Goal: Task Accomplishment & Management: Complete application form

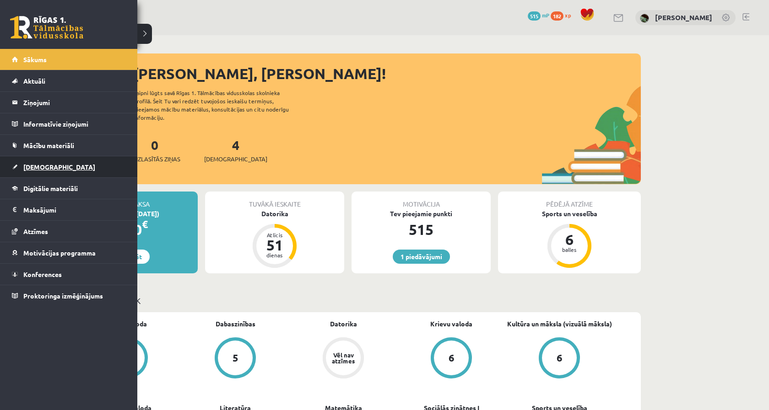
click at [14, 167] on link "[DEMOGRAPHIC_DATA]" at bounding box center [69, 166] width 114 height 21
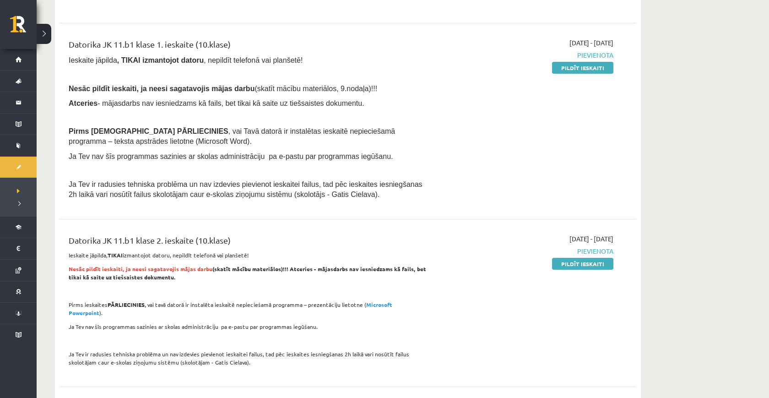
scroll to position [764, 0]
click at [591, 64] on link "Pildīt ieskaiti" at bounding box center [582, 69] width 61 height 12
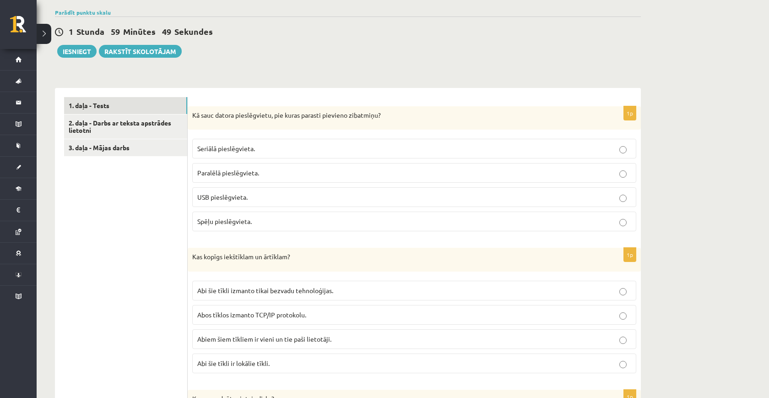
scroll to position [179, 0]
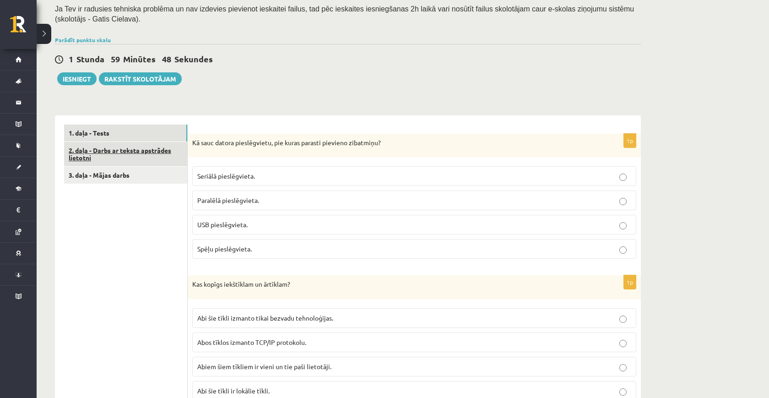
click at [166, 151] on link "2. daļa - Darbs ar teksta apstrādes lietotni" at bounding box center [125, 154] width 123 height 25
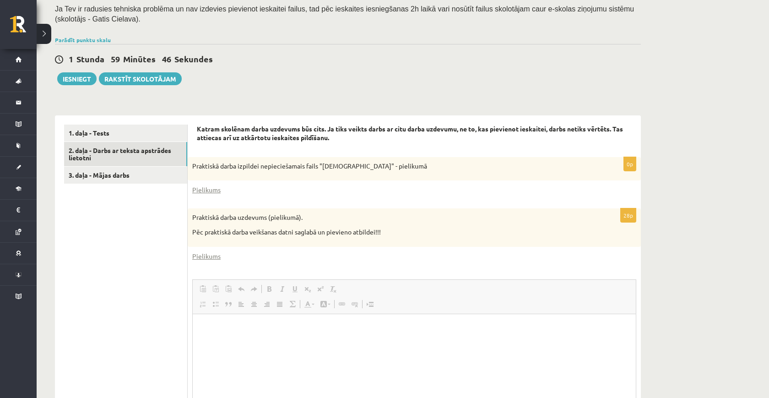
scroll to position [0, 0]
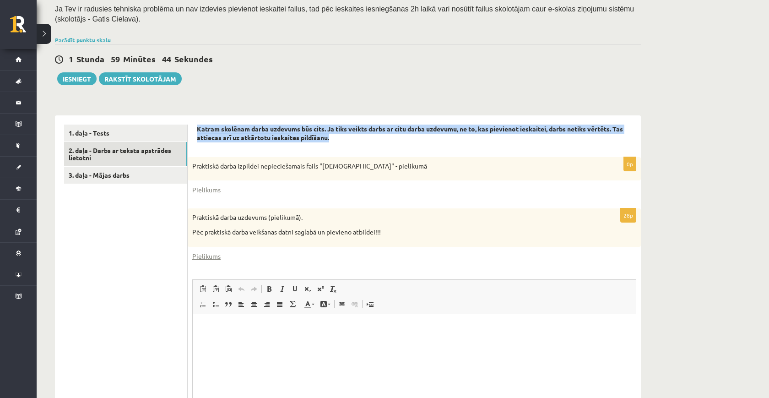
drag, startPoint x: 198, startPoint y: 123, endPoint x: 366, endPoint y: 135, distance: 168.3
click at [366, 135] on p "Katram skolēnam darba uzdevums būs cits. Ja tiks veikts darbs ar citu darba uzd…" at bounding box center [414, 133] width 435 height 18
drag, startPoint x: 366, startPoint y: 135, endPoint x: 204, endPoint y: 117, distance: 163.0
click at [204, 117] on div "Katram skolēnam darba uzdevums būs cits. Ja tiks veikts darbs ar citu darba uzd…" at bounding box center [414, 296] width 453 height 363
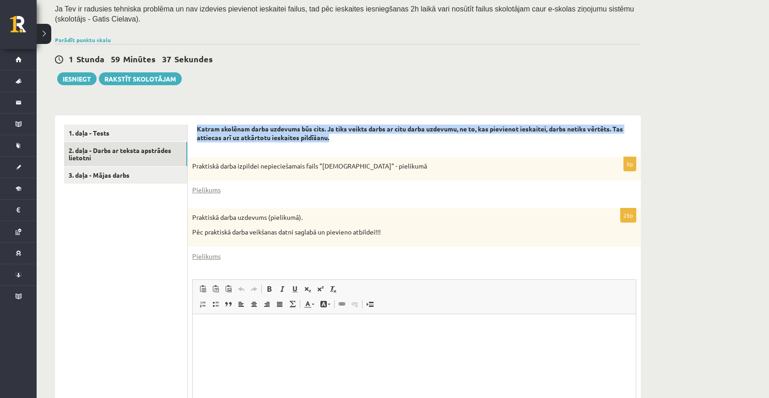
click at [361, 131] on p "Katram skolēnam darba uzdevums būs cits. Ja tiks veikts darbs ar citu darba uzd…" at bounding box center [414, 133] width 435 height 18
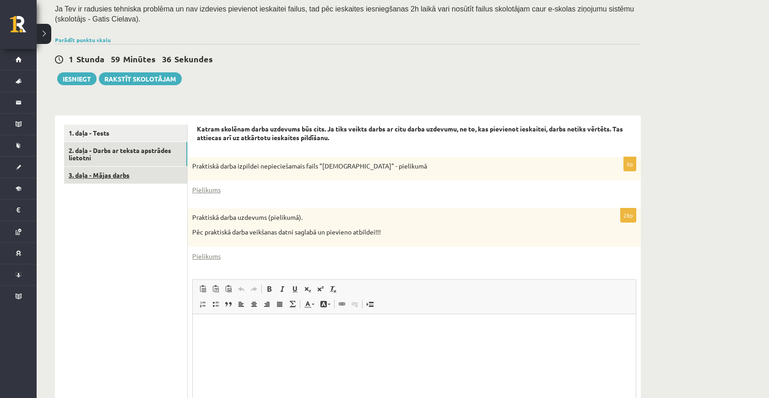
click at [164, 173] on link "3. daļa - Mājas darbs" at bounding box center [125, 175] width 123 height 17
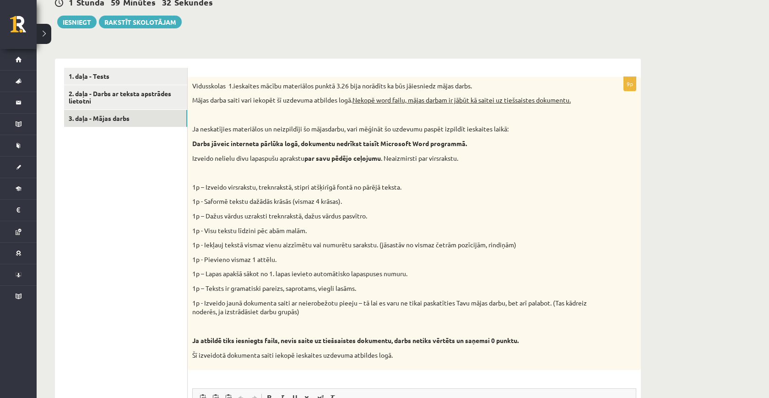
scroll to position [232, 0]
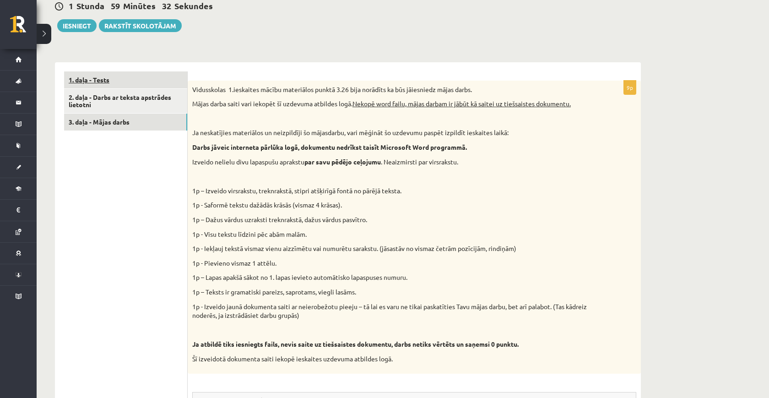
click at [141, 82] on link "1. daļa - Tests" at bounding box center [125, 79] width 123 height 17
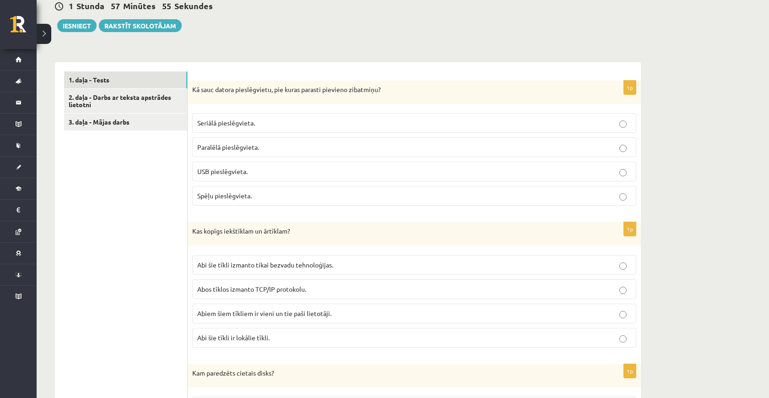
click at [234, 168] on span "USB pieslēgvieta." at bounding box center [222, 171] width 50 height 8
click at [347, 284] on p "Abos tīklos izmanto TCP/IP protokolu." at bounding box center [414, 289] width 434 height 10
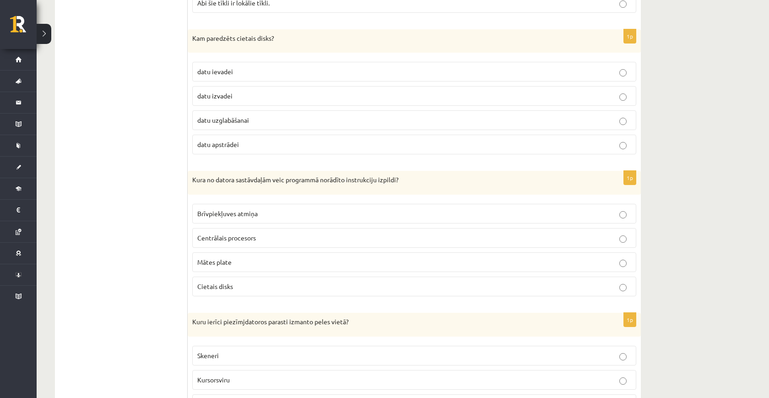
scroll to position [568, 0]
click at [216, 114] on span "datu uzglabāšanai" at bounding box center [223, 118] width 52 height 8
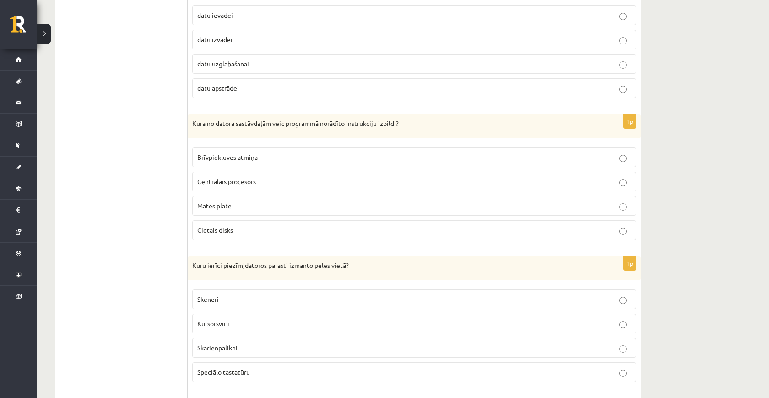
scroll to position [623, 0]
click at [274, 181] on p "Centrālais procesors" at bounding box center [414, 182] width 434 height 10
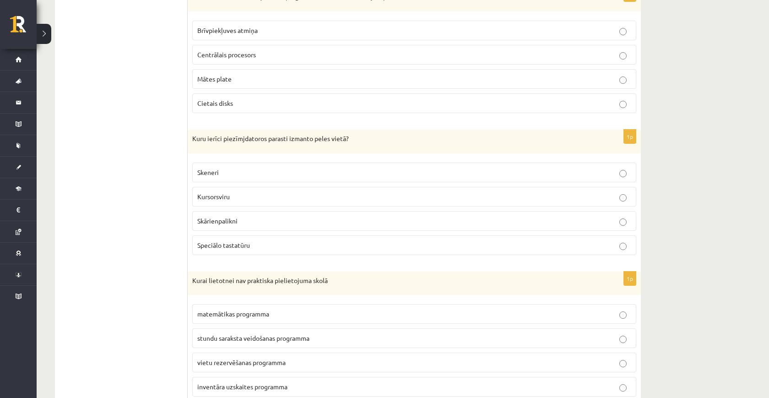
scroll to position [751, 0]
click at [233, 218] on p "Skārienpalikni" at bounding box center [414, 219] width 434 height 10
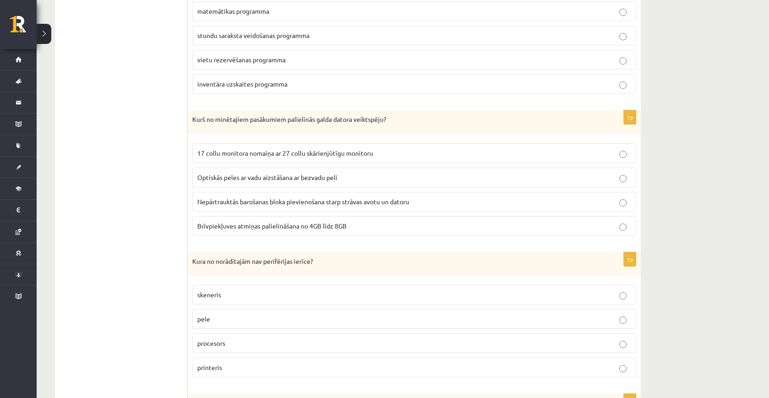
scroll to position [1051, 0]
drag, startPoint x: 191, startPoint y: 259, endPoint x: 358, endPoint y: 256, distance: 167.5
click at [358, 256] on div "Kura no norādītajām nav perifērijas ierīce?" at bounding box center [414, 265] width 453 height 24
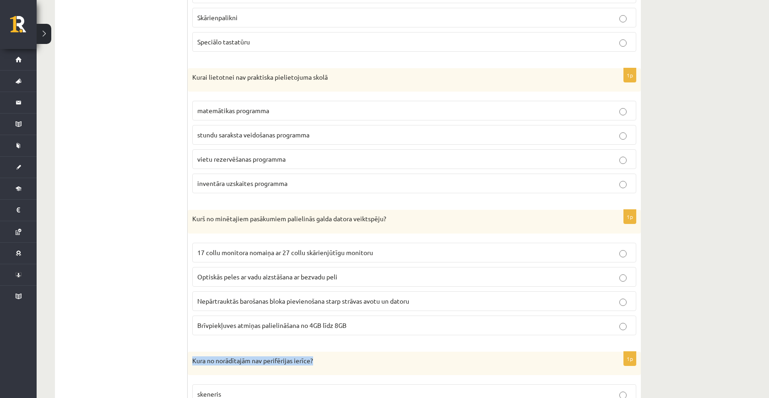
scroll to position [953, 0]
click at [400, 215] on p "Kurš no minētajiem pasākumiem palielinās galda datora veiktspēju?" at bounding box center [391, 218] width 398 height 9
click at [317, 164] on fieldset "matemātikas programma stundu saraksta veidošanas programma vietu rezervēšanas p…" at bounding box center [414, 146] width 444 height 100
click at [317, 160] on label "vietu rezervēšanas programma" at bounding box center [414, 159] width 444 height 20
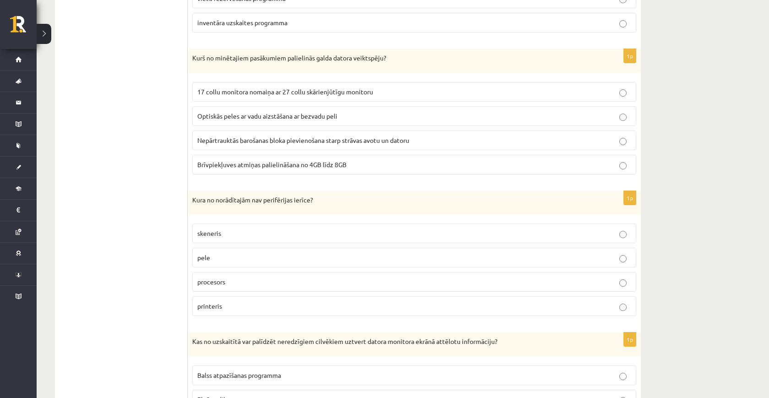
scroll to position [1121, 0]
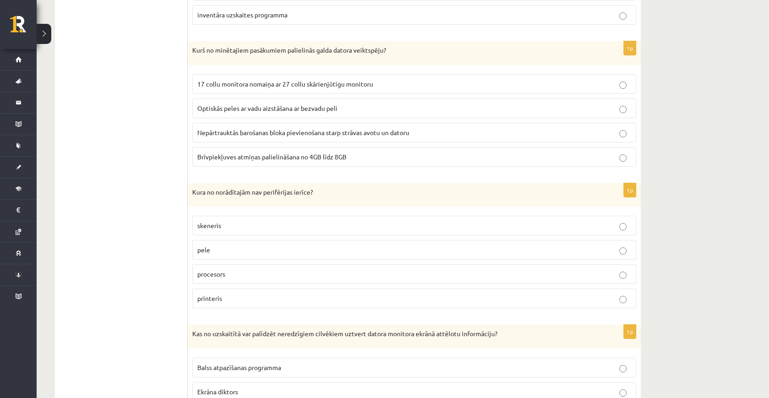
click at [269, 152] on span "Brīvpiekļuves atmiņas palielināšana no 4GB līdz 8GB" at bounding box center [271, 156] width 149 height 8
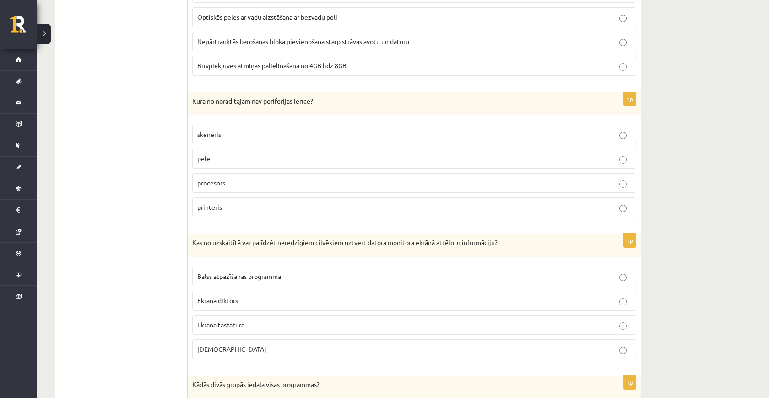
scroll to position [1226, 0]
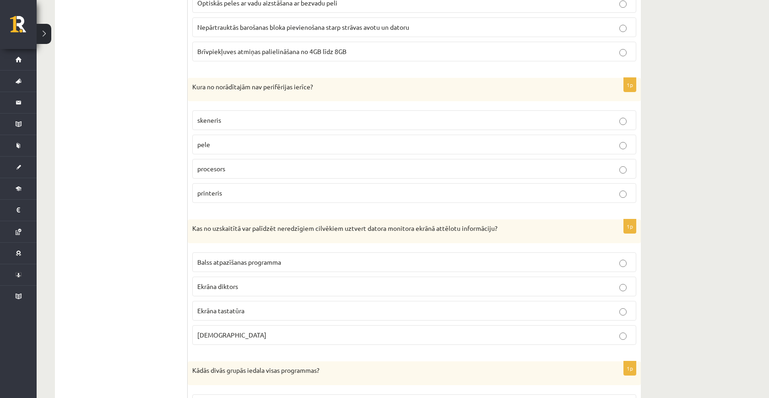
click at [232, 164] on p "procesors" at bounding box center [414, 169] width 434 height 10
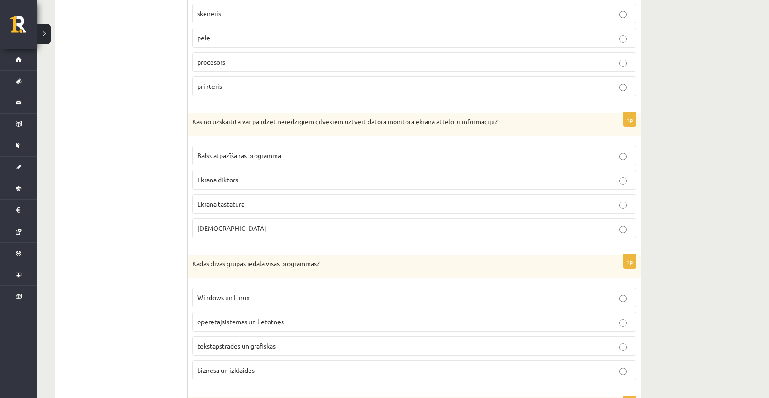
scroll to position [1339, 0]
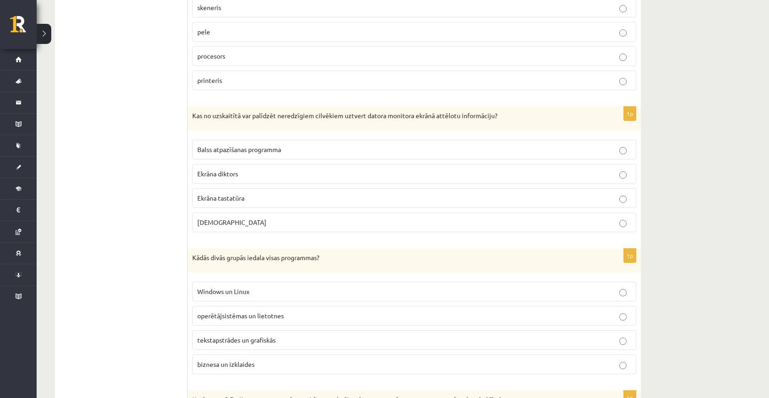
click at [401, 145] on p "Balss atpazīšanas programma" at bounding box center [414, 150] width 434 height 10
click at [377, 170] on p "Ekrāna diktors" at bounding box center [414, 174] width 434 height 10
click at [375, 170] on p "Ekrāna diktors" at bounding box center [414, 174] width 434 height 10
click at [663, 179] on div "Datorika JK 11.b1 klase 1. ieskaite (10.klase) , [PERSON_NAME] (11.b1 JK) Ieska…" at bounding box center [403, 119] width 732 height 2845
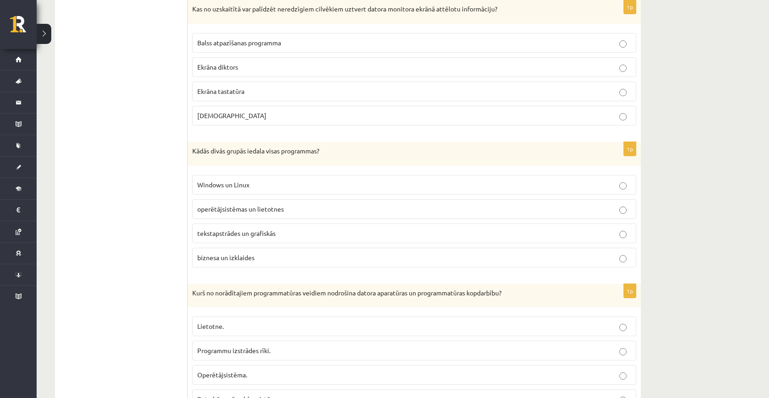
scroll to position [1445, 0]
click at [293, 204] on p "operētājsistēmas un lietotnes" at bounding box center [414, 209] width 434 height 10
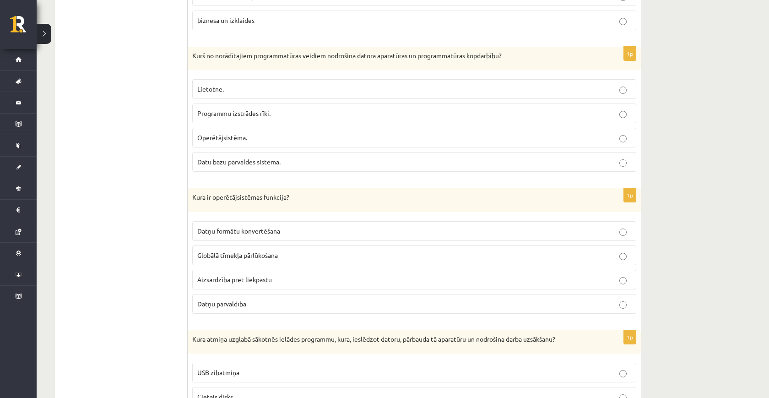
scroll to position [1690, 0]
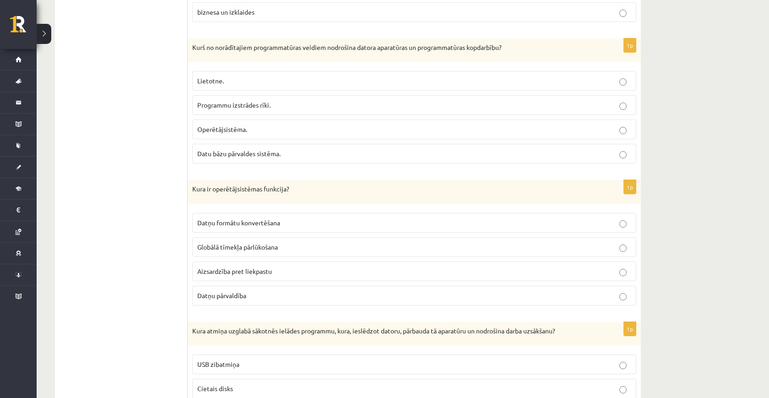
click at [248, 127] on p "Operētājsistēma." at bounding box center [414, 129] width 434 height 10
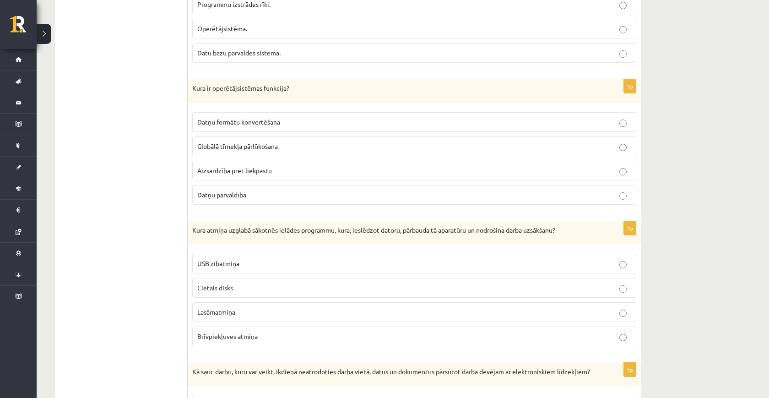
scroll to position [1791, 0]
click at [260, 189] on p "Datņu pārvaldība" at bounding box center [414, 194] width 434 height 10
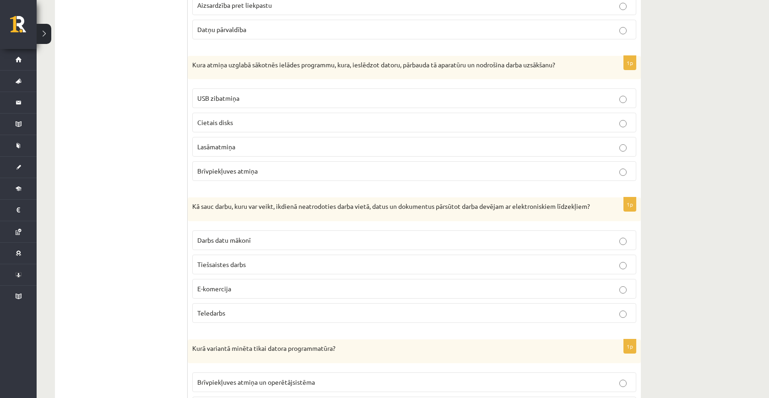
scroll to position [1957, 0]
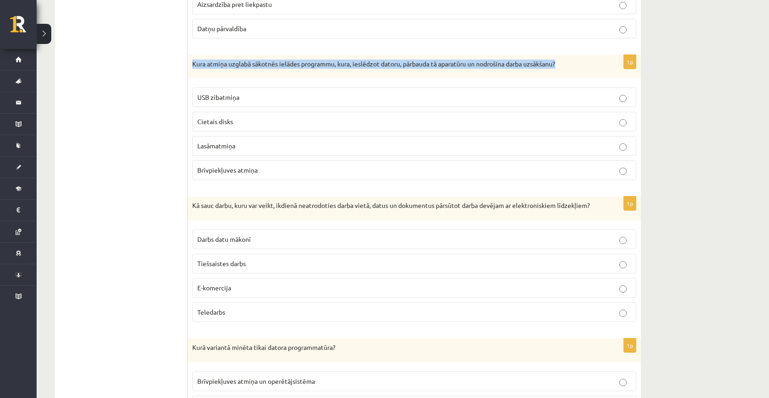
drag, startPoint x: 192, startPoint y: 57, endPoint x: 552, endPoint y: 60, distance: 360.1
click at [552, 60] on div "Kura atmiņa uzglabā sākotnēs ielādes programmu, kura, ieslēdzot datoru, pārbaud…" at bounding box center [414, 67] width 453 height 24
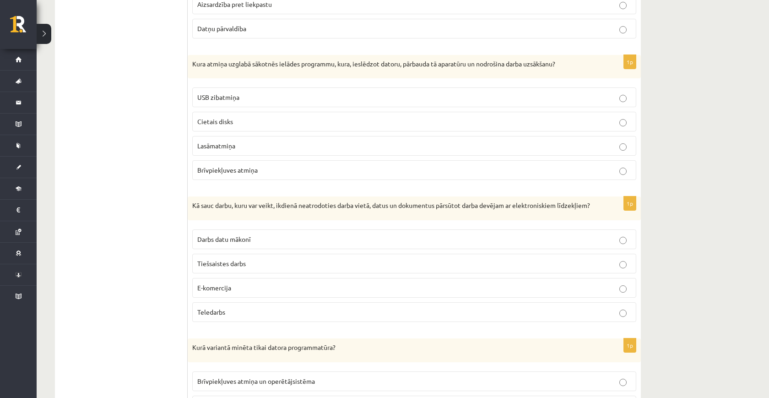
click at [384, 62] on div "Kura atmiņa uzglabā sākotnēs ielādes programmu, kura, ieslēdzot datoru, pārbaud…" at bounding box center [414, 67] width 453 height 24
click at [241, 141] on p "Lasāmatmiņa" at bounding box center [414, 146] width 434 height 10
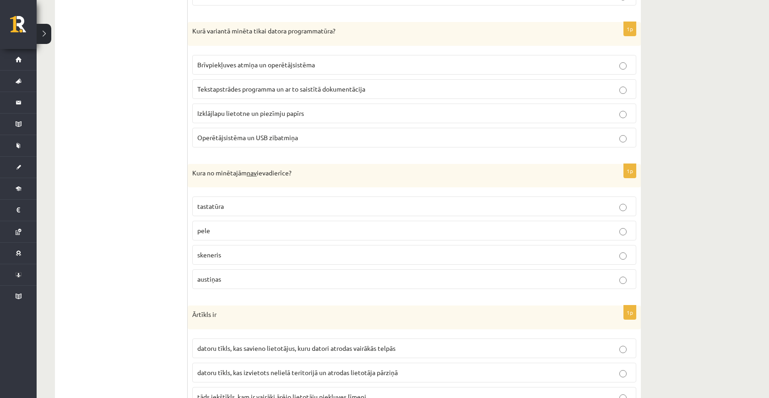
scroll to position [2269, 0]
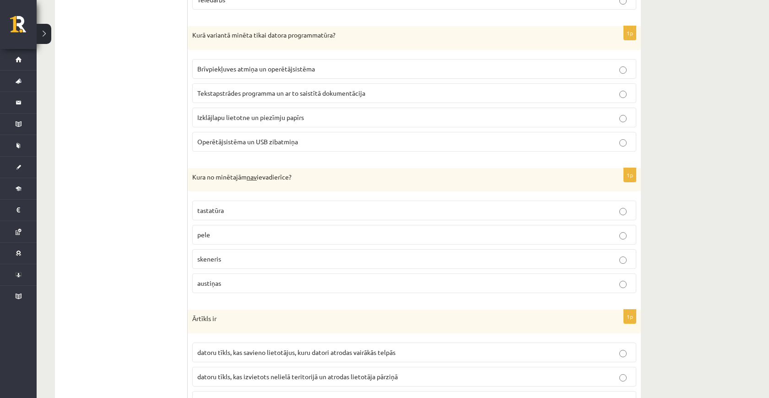
click at [214, 280] on span "austiņas" at bounding box center [209, 283] width 24 height 8
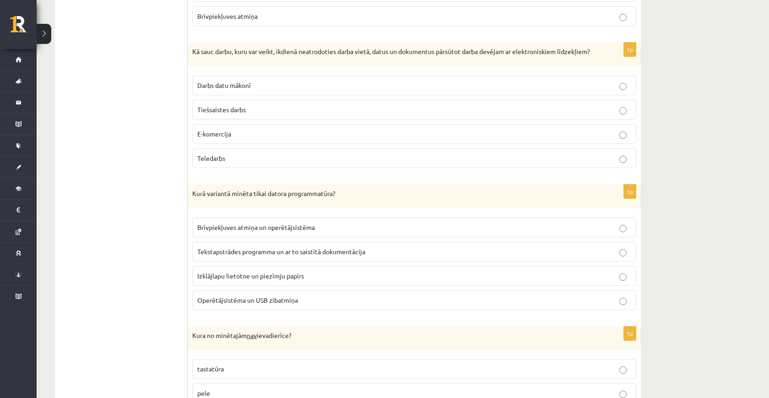
scroll to position [2109, 0]
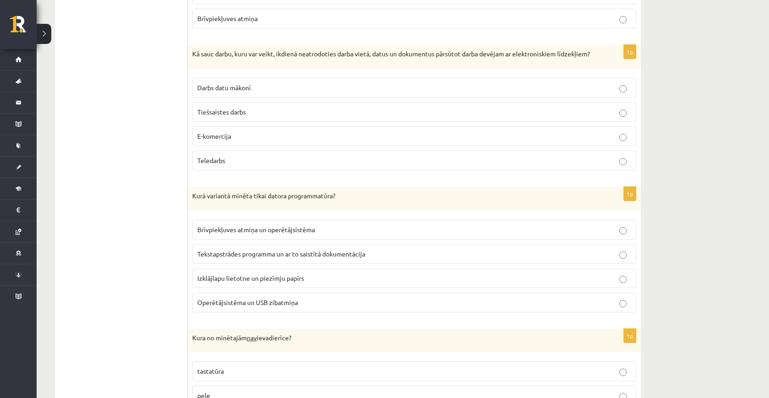
click at [205, 162] on span "Teledarbs" at bounding box center [211, 160] width 28 height 8
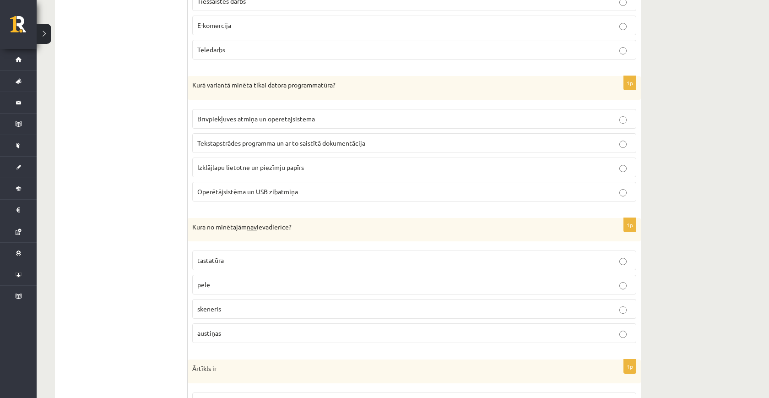
scroll to position [2218, 0]
click at [241, 149] on p "Tekstapstrādes programma un ar to saistītā dokumentācija" at bounding box center [414, 144] width 434 height 10
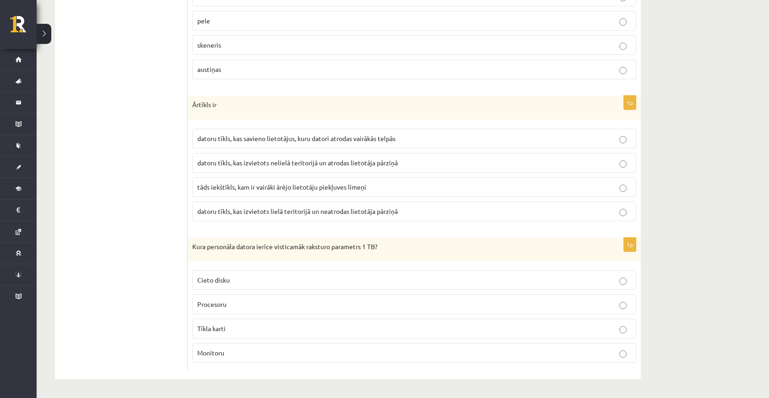
scroll to position [2484, 0]
click at [213, 275] on p "Cieto disku" at bounding box center [414, 280] width 434 height 10
click at [216, 207] on span "datoru tīkls, kas izvietots lielā teritorijā un neatrodas lietotāja pārziņā" at bounding box center [297, 211] width 200 height 8
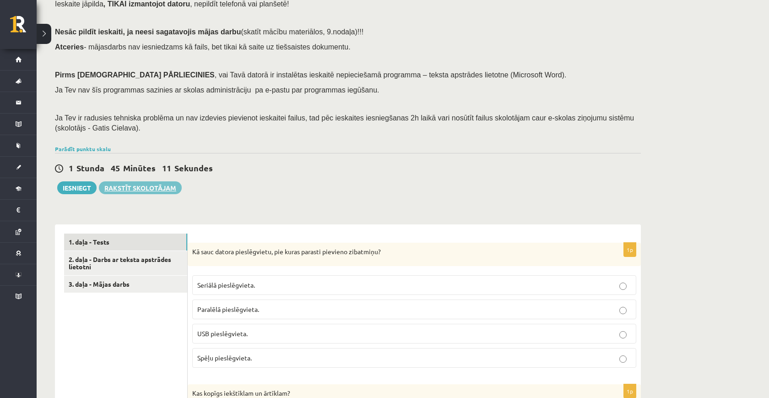
scroll to position [28, 0]
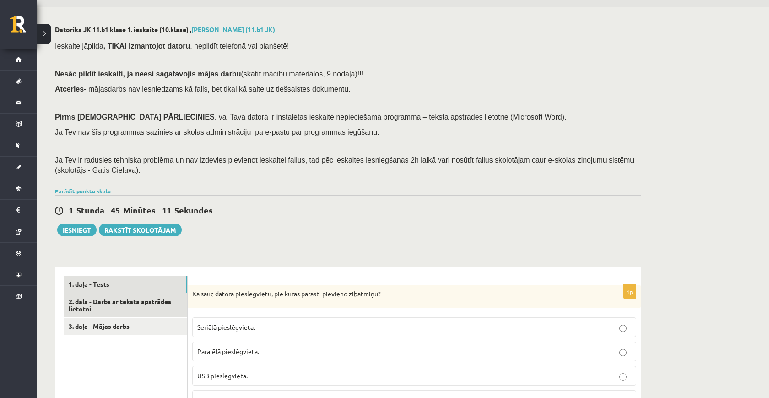
click at [120, 299] on link "2. daļa - Darbs ar teksta apstrādes lietotni" at bounding box center [125, 305] width 123 height 25
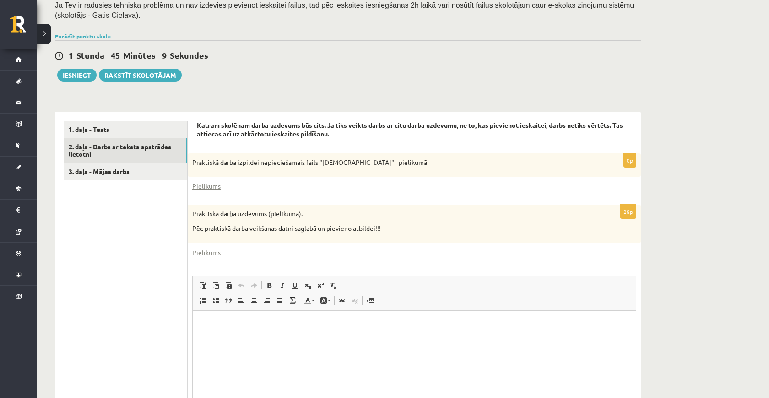
scroll to position [0, 0]
click at [212, 185] on link "Pielikums" at bounding box center [206, 186] width 28 height 10
click at [204, 248] on link "Pielikums" at bounding box center [206, 252] width 28 height 10
click at [438, 242] on div "28p Praktiskā darba uzdevums (pielikumā). Pēc praktiskā darba veikšanas datni s…" at bounding box center [414, 334] width 453 height 261
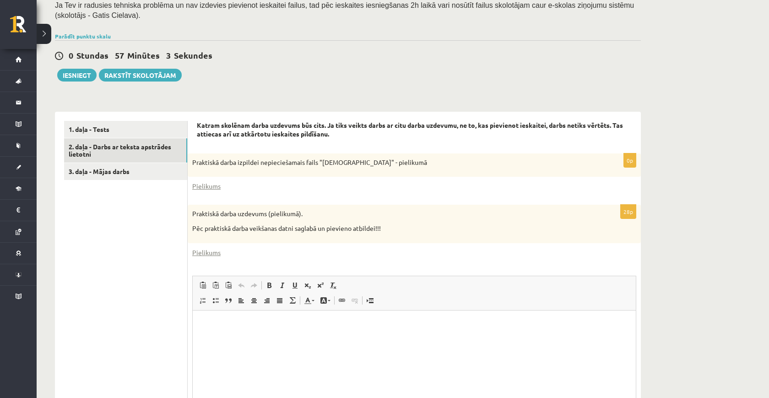
click at [230, 325] on p "Rich Text Editor, wiswyg-editor-user-answer-47024831279220" at bounding box center [414, 324] width 425 height 10
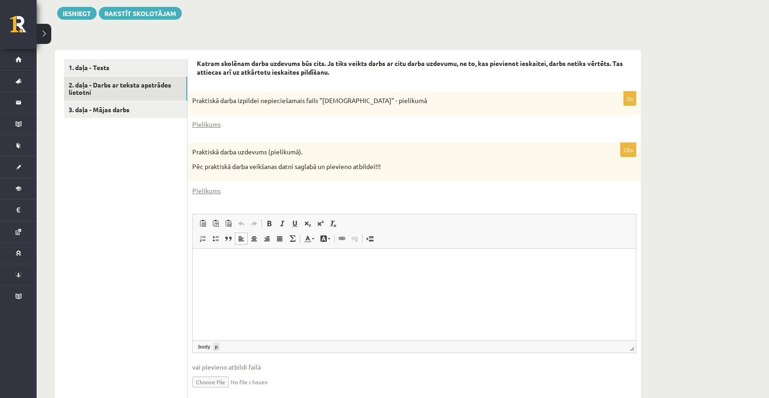
scroll to position [247, 0]
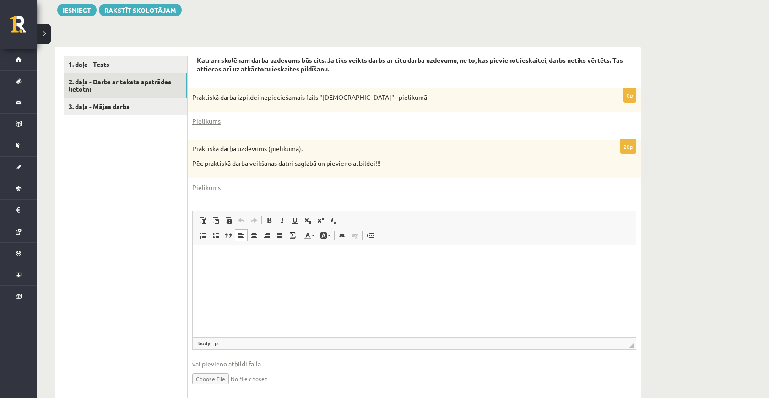
click at [218, 374] on input "file" at bounding box center [414, 377] width 444 height 19
type input "**********"
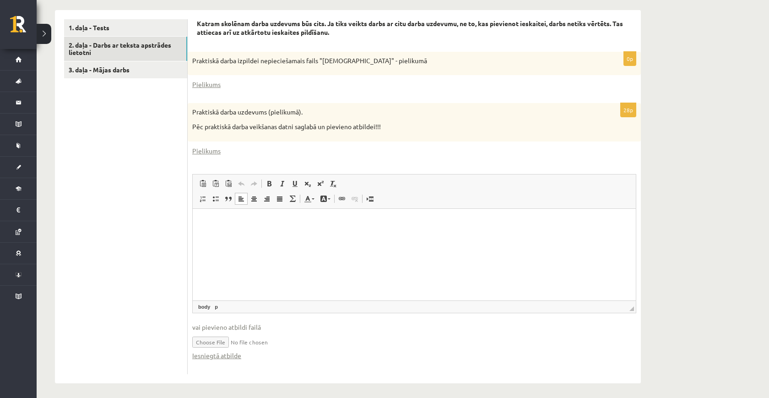
scroll to position [283, 0]
click at [224, 351] on link "Iesniegtā atbilde" at bounding box center [216, 356] width 49 height 10
click at [202, 233] on html at bounding box center [414, 223] width 443 height 28
click at [129, 71] on link "3. daļa - Mājas darbs" at bounding box center [125, 70] width 123 height 17
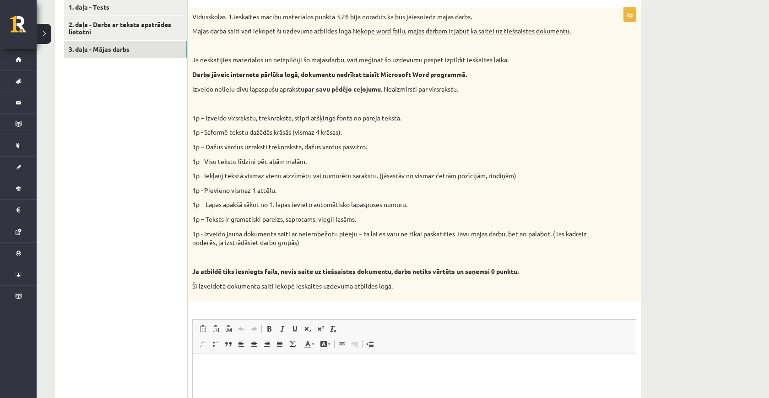
scroll to position [296, 0]
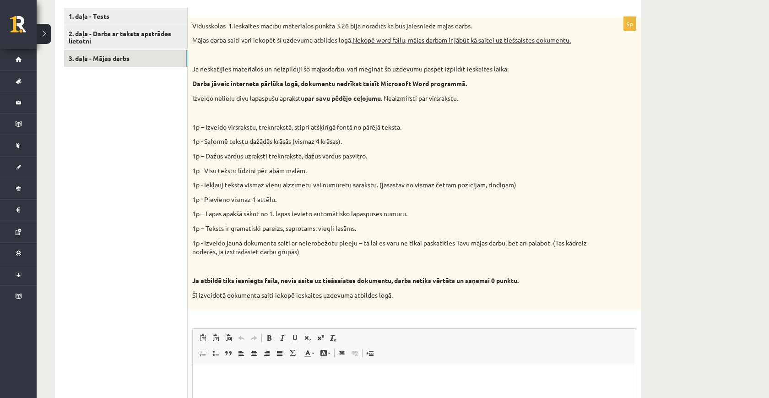
click at [299, 381] on html at bounding box center [414, 376] width 443 height 28
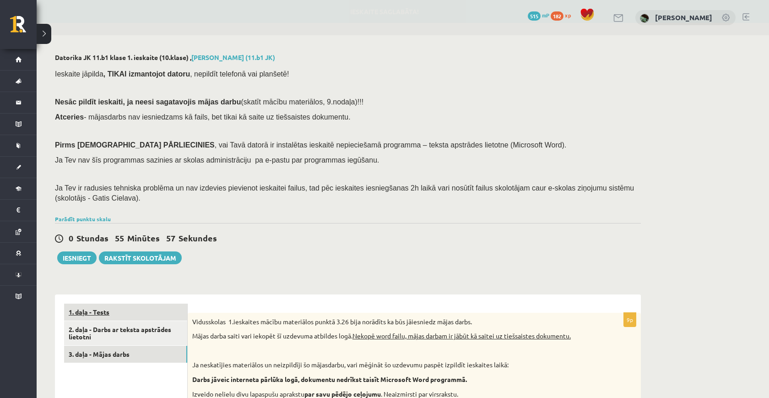
scroll to position [0, 0]
click at [151, 311] on link "1. daļa - Tests" at bounding box center [125, 311] width 123 height 17
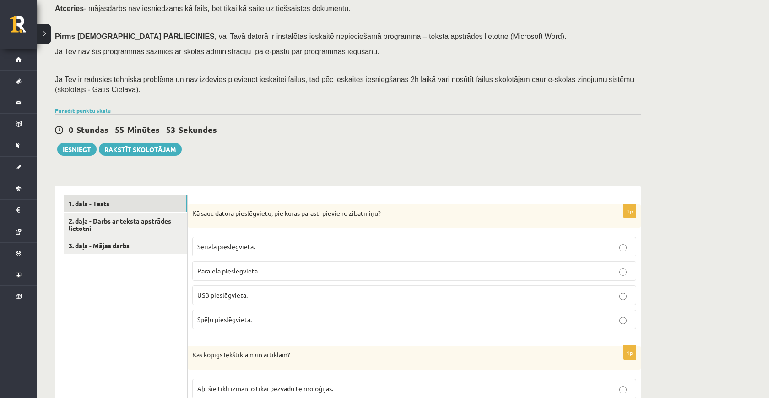
scroll to position [61, 0]
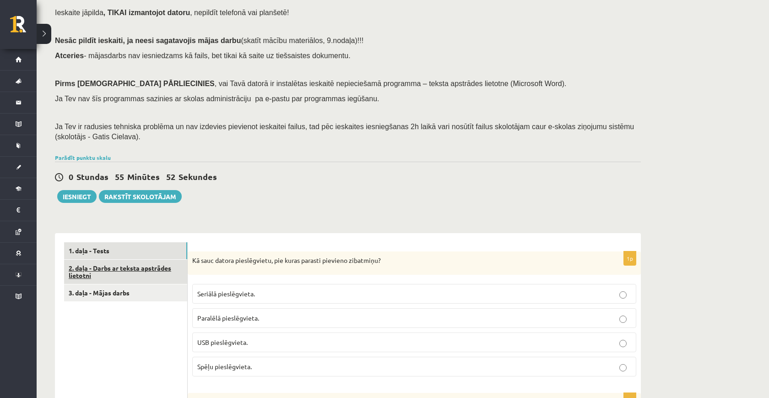
click at [119, 269] on link "2. daļa - Darbs ar teksta apstrādes lietotni" at bounding box center [125, 271] width 123 height 25
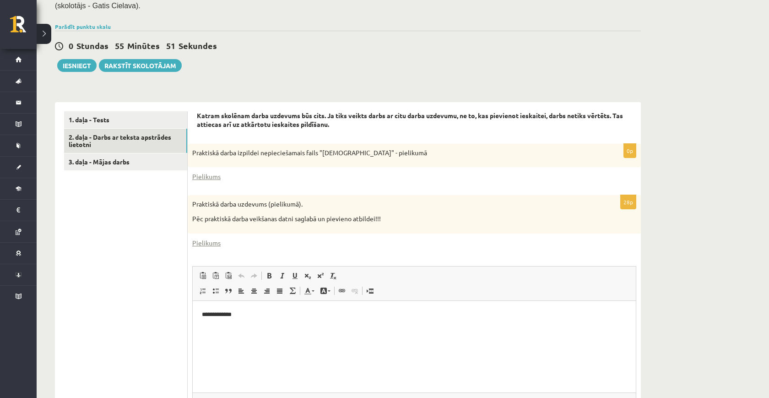
scroll to position [0, 0]
click at [106, 164] on link "3. daļa - Mājas darbs" at bounding box center [125, 161] width 123 height 17
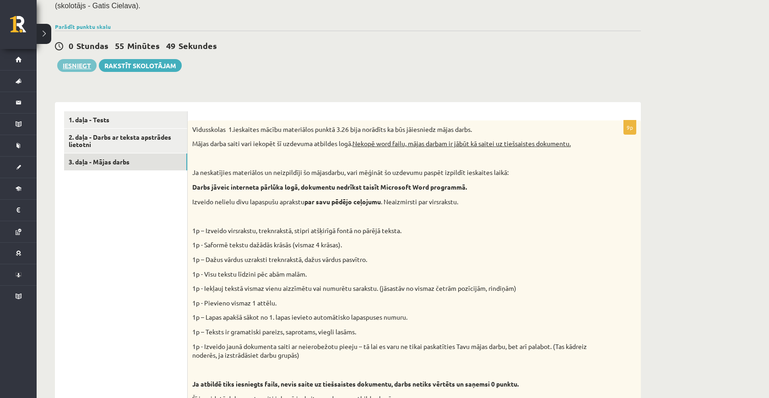
click at [74, 59] on button "Iesniegt" at bounding box center [76, 65] width 39 height 13
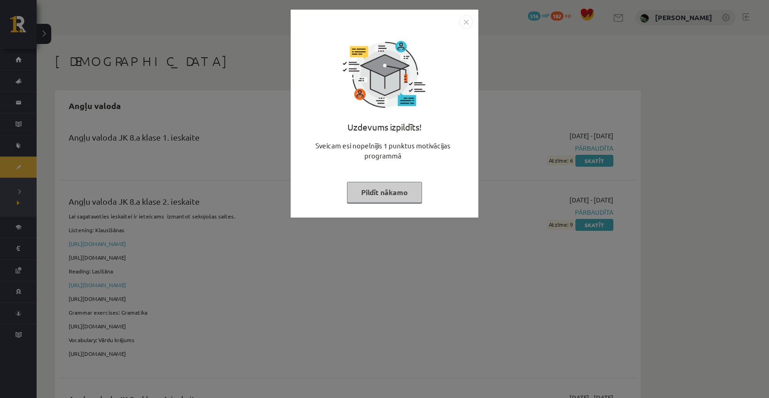
click at [424, 197] on div "Uzdevums izpildīts! Sveicam esi nopelnījis 1 punktus motivācijas programmā Pild…" at bounding box center [384, 120] width 177 height 183
click at [394, 191] on button "Pildīt nākamo" at bounding box center [384, 192] width 75 height 21
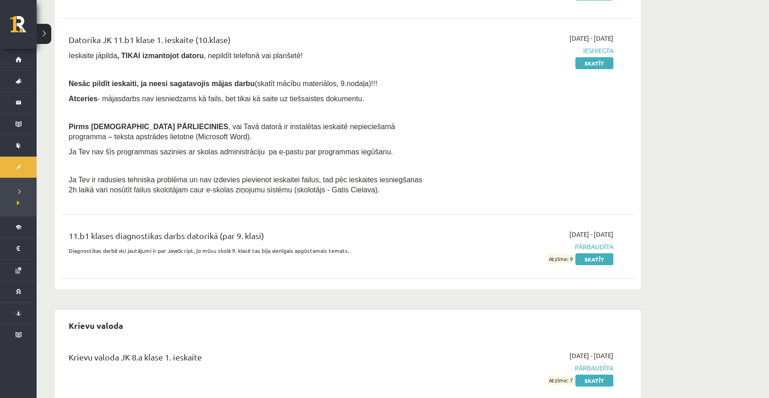
scroll to position [1804, 0]
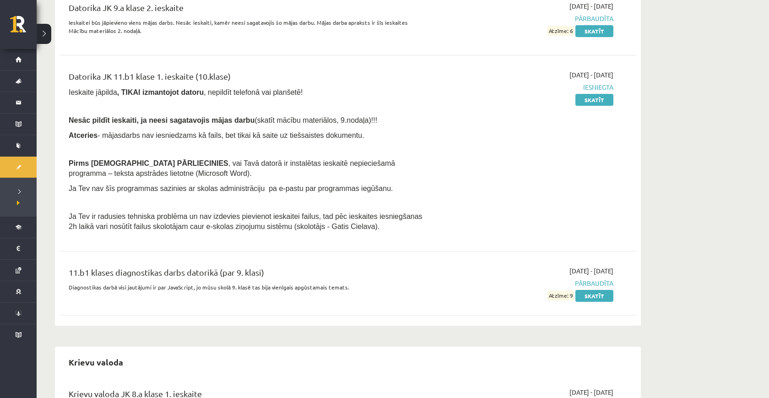
click at [589, 76] on div "2025-09-01 - 2025-10-31 Iesniegta Skatīt" at bounding box center [527, 153] width 186 height 166
click at [589, 94] on link "Skatīt" at bounding box center [594, 100] width 38 height 12
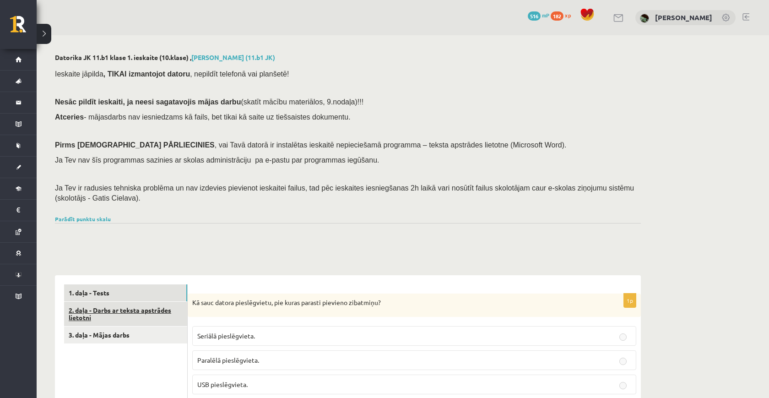
click at [161, 306] on link "2. daļa - Darbs ar teksta apstrādes lietotni" at bounding box center [125, 313] width 123 height 25
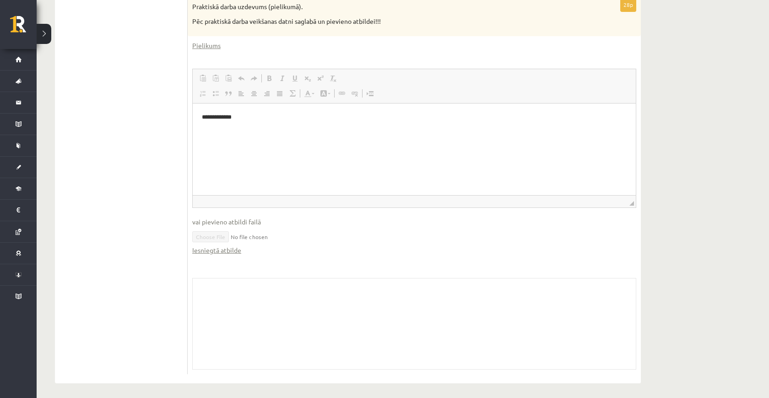
scroll to position [474, 0]
click at [208, 248] on link "Iesniegtā atbilde" at bounding box center [216, 252] width 49 height 10
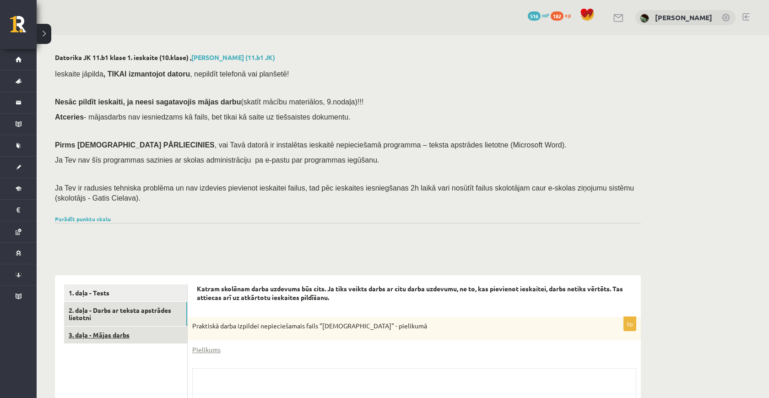
scroll to position [0, 0]
click at [113, 332] on link "3. daļa - Mājas darbs" at bounding box center [125, 334] width 123 height 17
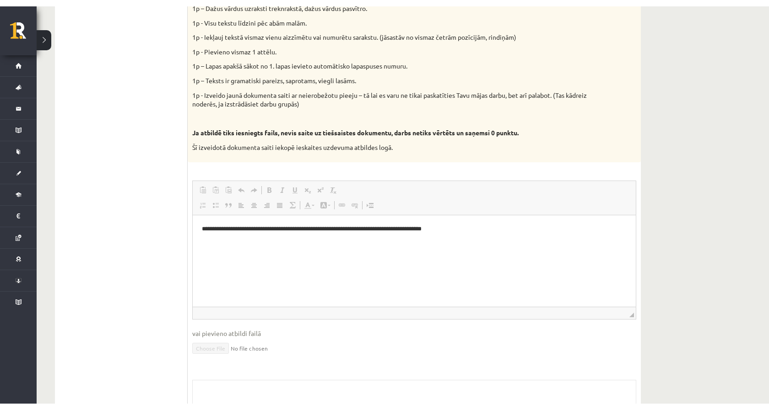
scroll to position [430, 0]
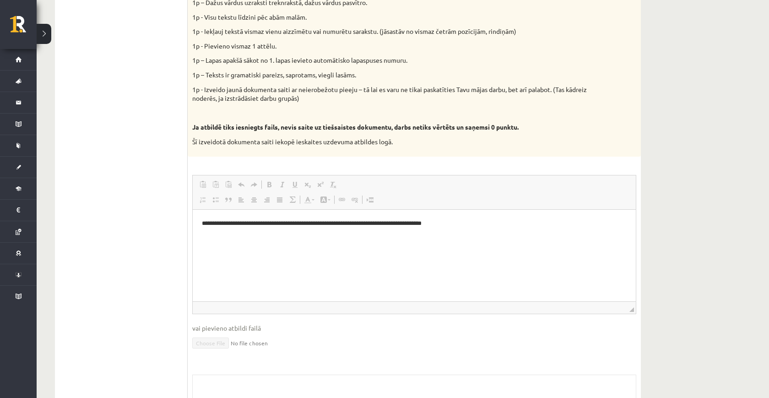
drag, startPoint x: 511, startPoint y: 223, endPoint x: 194, endPoint y: 229, distance: 317.6
click at [194, 229] on html "**********" at bounding box center [414, 222] width 443 height 27
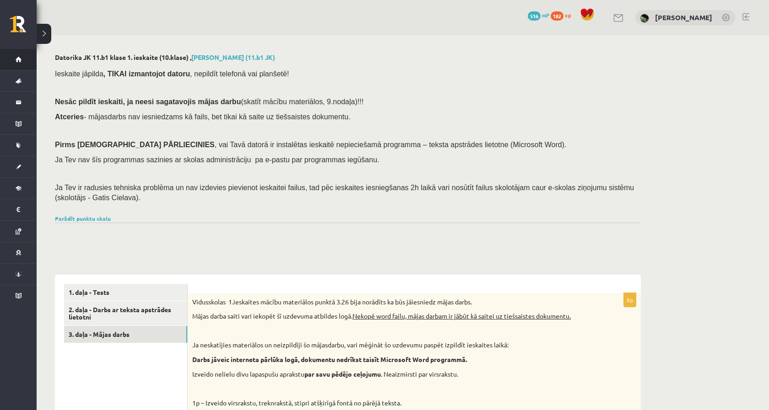
scroll to position [0, 0]
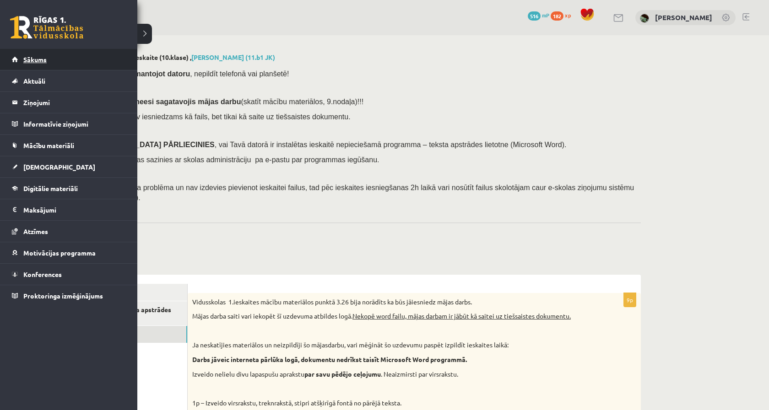
click at [12, 61] on link "Sākums" at bounding box center [69, 59] width 114 height 21
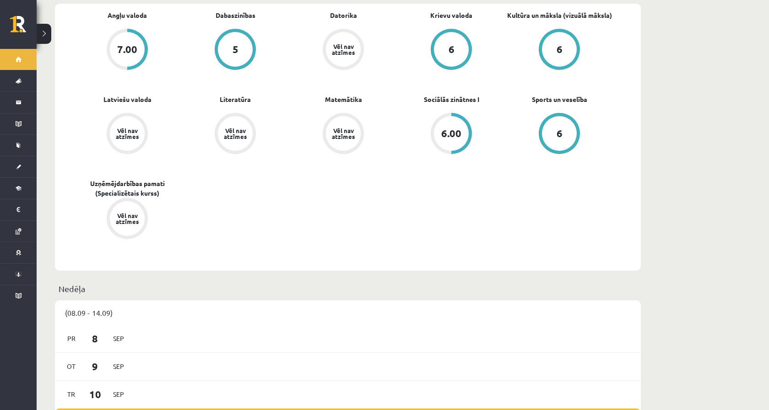
scroll to position [319, 0]
